Goal: Task Accomplishment & Management: Complete application form

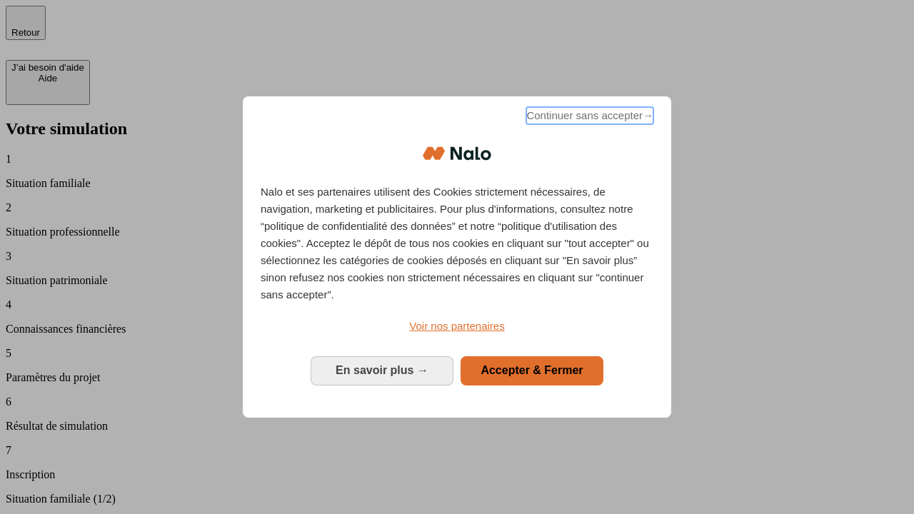
click at [588, 118] on span "Continuer sans accepter →" at bounding box center [589, 115] width 127 height 17
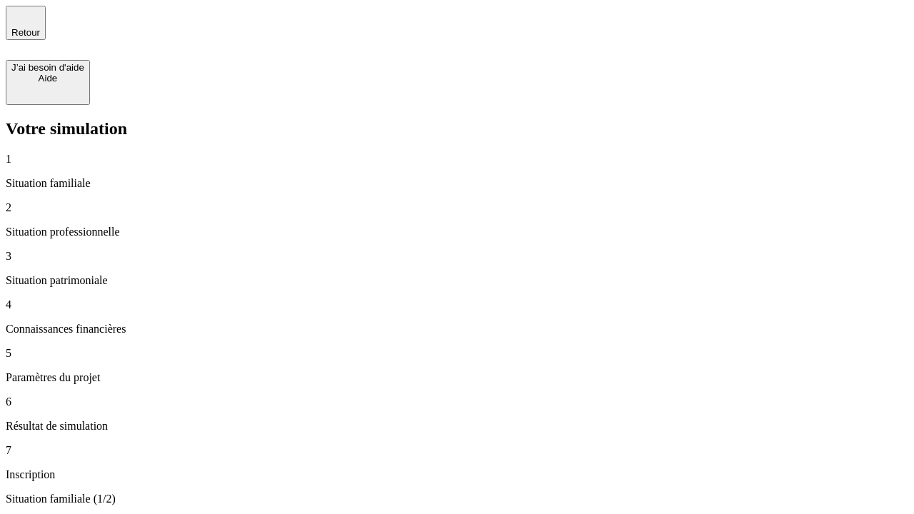
type input "30 000"
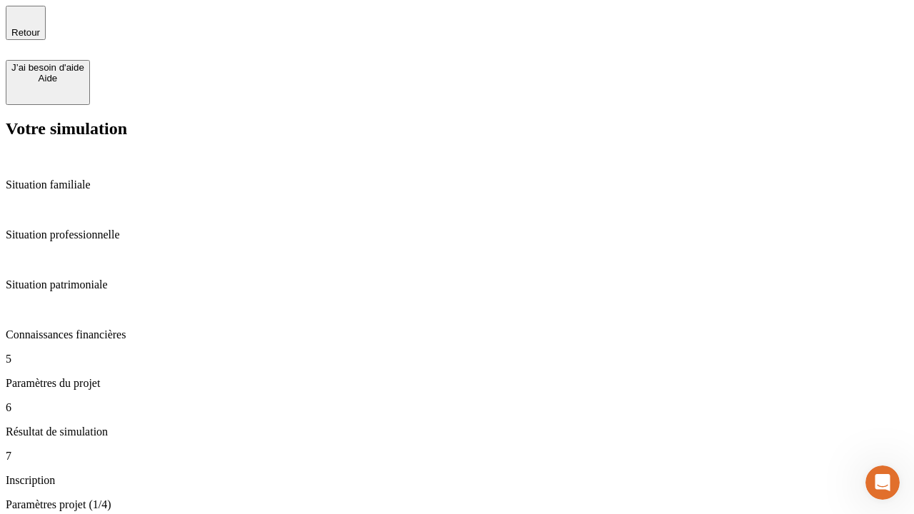
type input "25"
type input "64"
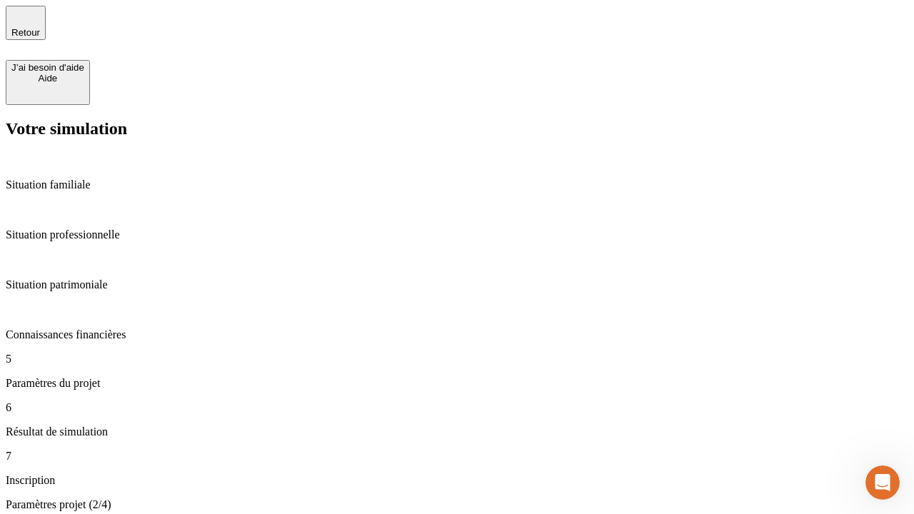
type input "1 000"
type input "640"
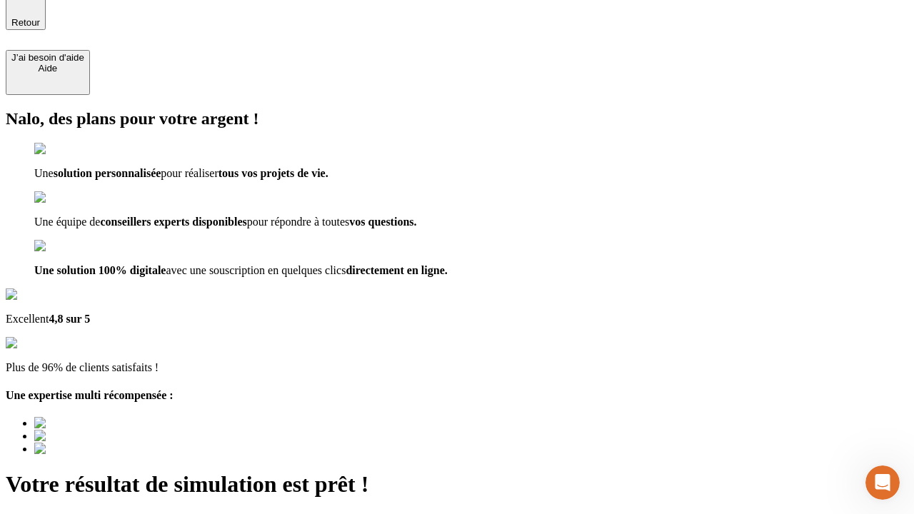
type input "[EMAIL_ADDRESS][PERSON_NAME][DOMAIN_NAME]"
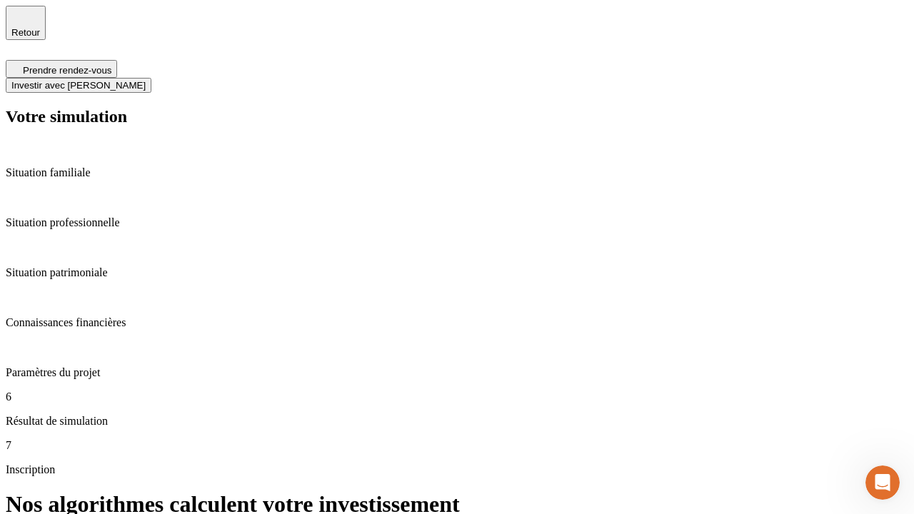
scroll to position [6, 0]
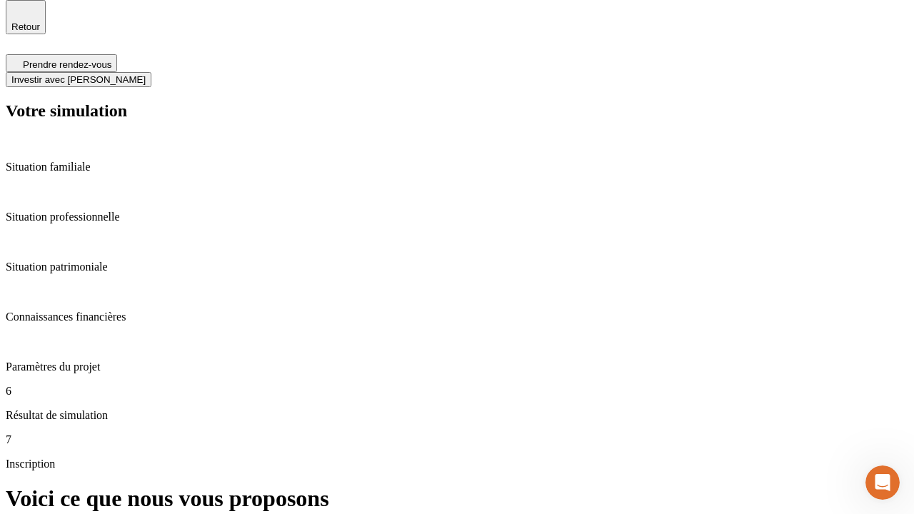
click at [146, 74] on span "Investir avec [PERSON_NAME]" at bounding box center [78, 79] width 134 height 11
